Goal: Navigation & Orientation: Find specific page/section

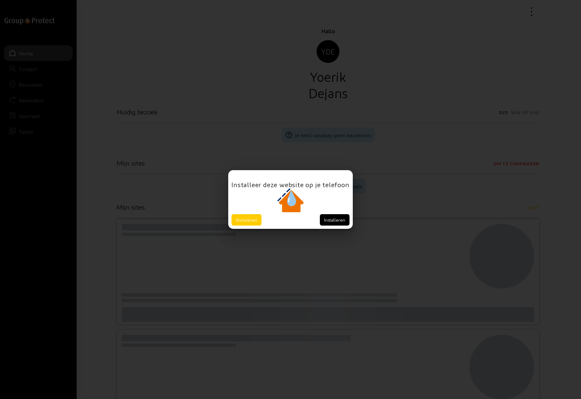
click at [246, 219] on button "Annuleren" at bounding box center [247, 219] width 30 height 11
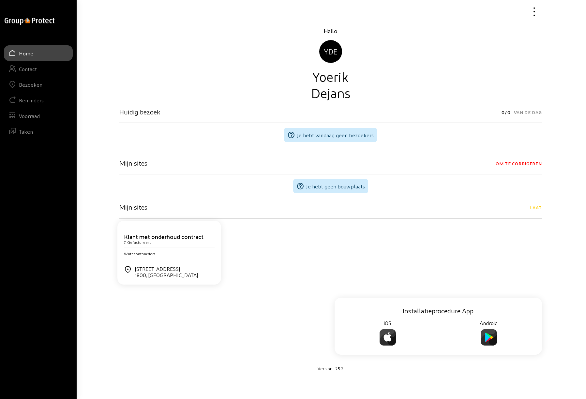
click at [32, 84] on div "Bezoeken" at bounding box center [30, 85] width 23 height 6
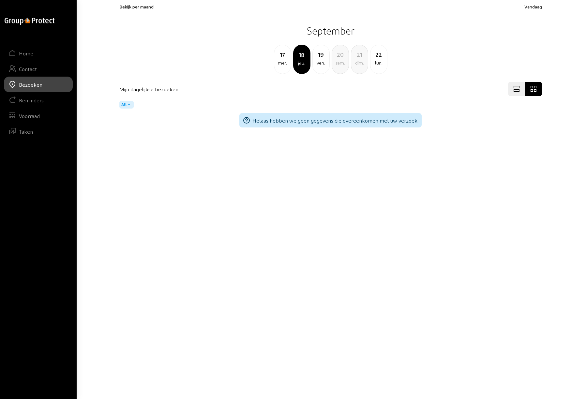
click at [320, 60] on div "ven." at bounding box center [321, 63] width 17 height 8
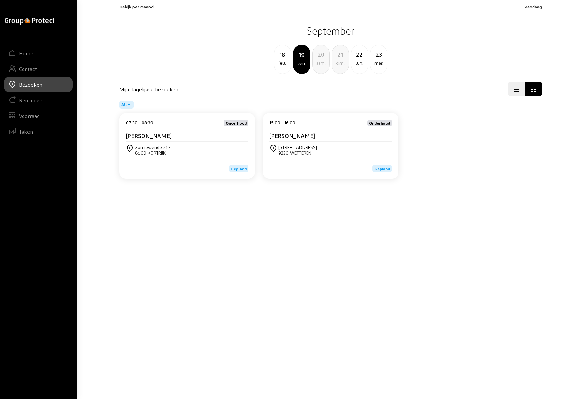
click at [139, 8] on span "Bekijk per maand" at bounding box center [136, 7] width 34 height 6
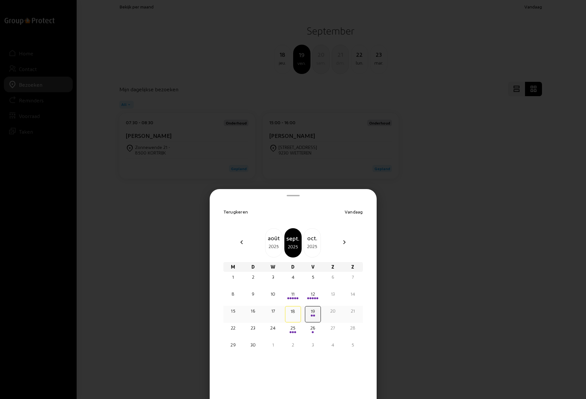
click at [311, 316] on span at bounding box center [312, 316] width 2 height 2
